Goal: Information Seeking & Learning: Learn about a topic

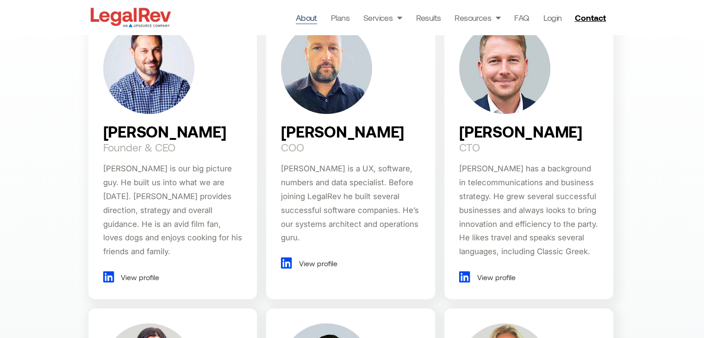
scroll to position [556, 0]
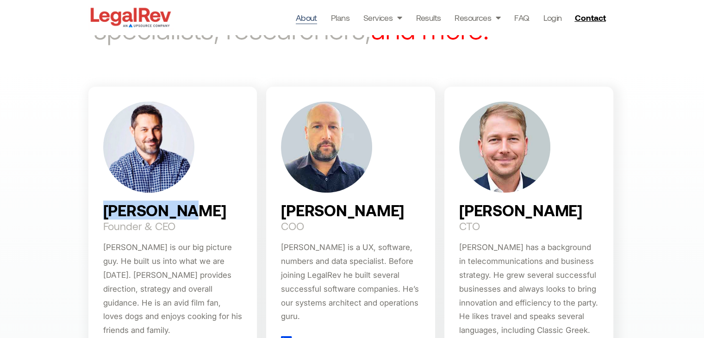
drag, startPoint x: 100, startPoint y: 212, endPoint x: 186, endPoint y: 210, distance: 86.2
click at [186, 210] on div "[PERSON_NAME] Founder & CEO [PERSON_NAME] is our big picture guy. He built us i…" at bounding box center [172, 232] width 169 height 291
copy h2 "[PERSON_NAME]"
click at [184, 225] on div "[PERSON_NAME] Founder & CEO [PERSON_NAME] is our big picture guy. He built us i…" at bounding box center [172, 232] width 169 height 291
click at [182, 228] on div "[PERSON_NAME] Founder & CEO [PERSON_NAME] is our big picture guy. He built us i…" at bounding box center [172, 232] width 169 height 291
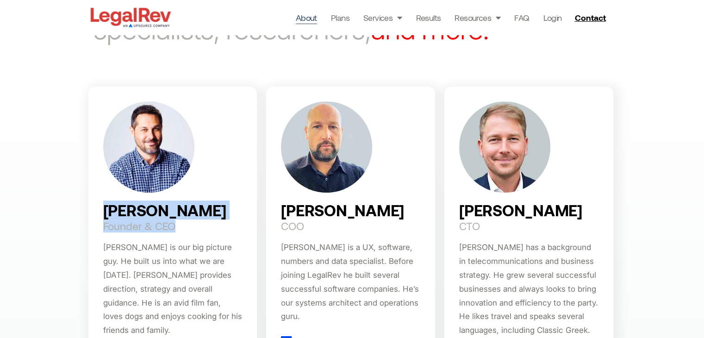
copy div "[PERSON_NAME] Founder & CEO"
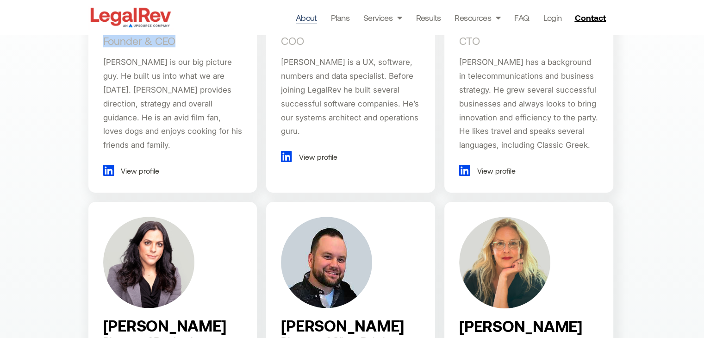
scroll to position [880, 0]
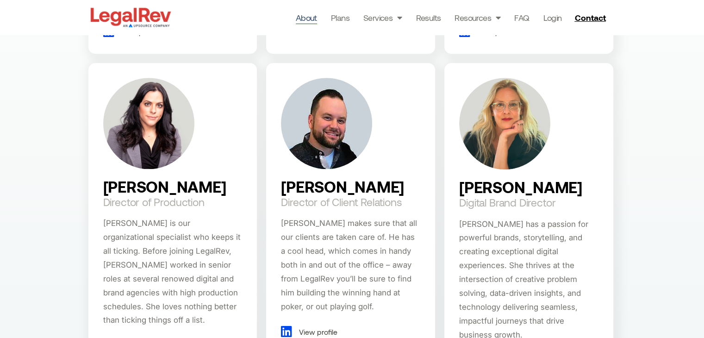
click at [297, 198] on h2 "Director of Client Relations" at bounding box center [341, 201] width 120 height 11
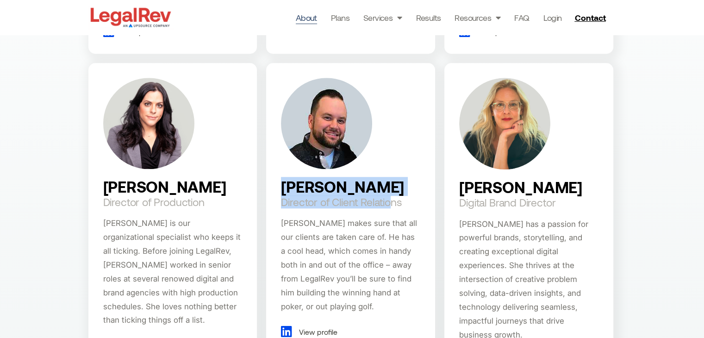
drag, startPoint x: 280, startPoint y: 190, endPoint x: 394, endPoint y: 195, distance: 114.5
click at [394, 195] on div "[PERSON_NAME] Director of Client Relations [PERSON_NAME] makes sure that all ou…" at bounding box center [350, 217] width 169 height 309
copy div "[PERSON_NAME] Director of Client Relatio"
click at [328, 206] on h2 "Director of Client Relations" at bounding box center [341, 201] width 120 height 11
drag, startPoint x: 290, startPoint y: 203, endPoint x: 405, endPoint y: 207, distance: 114.9
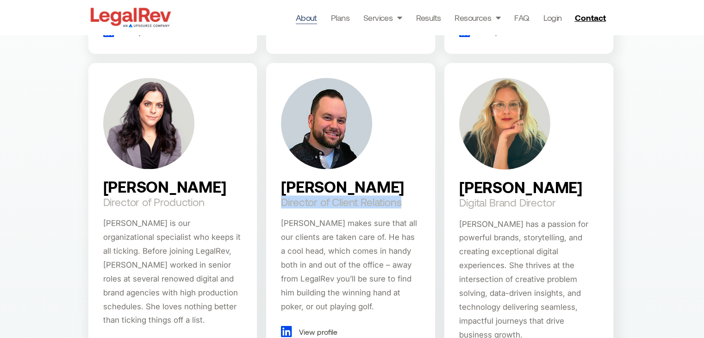
click at [405, 207] on div "Drew Caseri Director of Client Relations Drew makes sure that all our clients a…" at bounding box center [350, 217] width 169 height 309
copy h2 "Director of Client Relations"
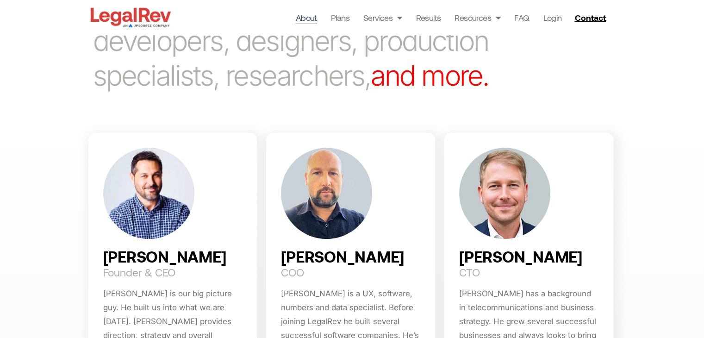
scroll to position [602, 0]
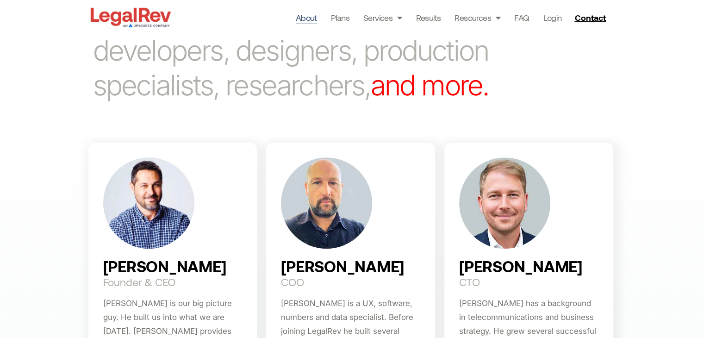
scroll to position [463, 0]
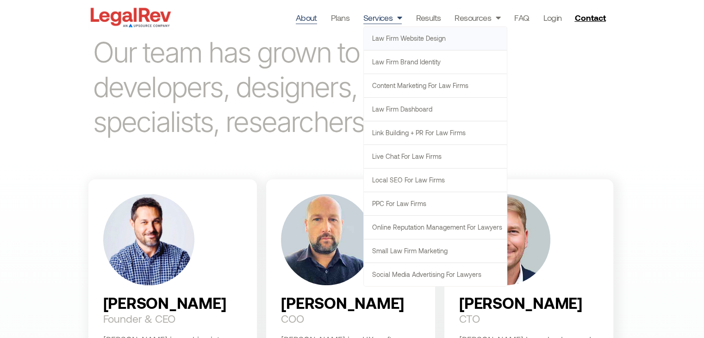
click at [401, 37] on link "Law Firm Website Design" at bounding box center [435, 38] width 143 height 23
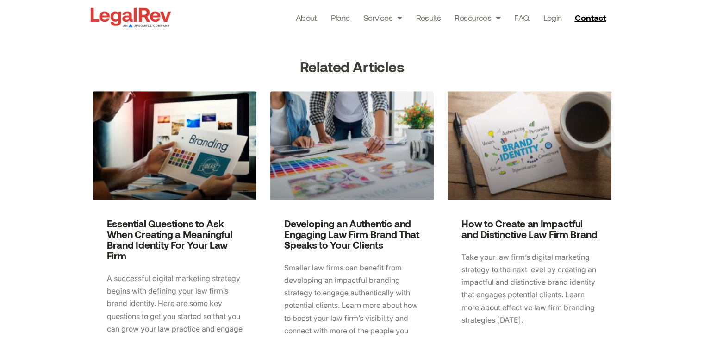
scroll to position [1192, 0]
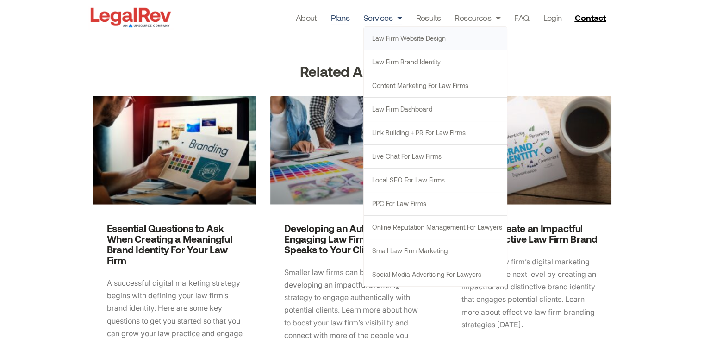
click at [341, 19] on link "Plans" at bounding box center [340, 17] width 19 height 13
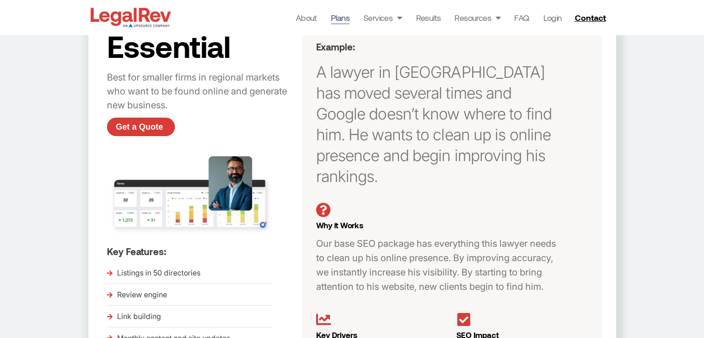
scroll to position [199, 0]
